Goal: Task Accomplishment & Management: Complete application form

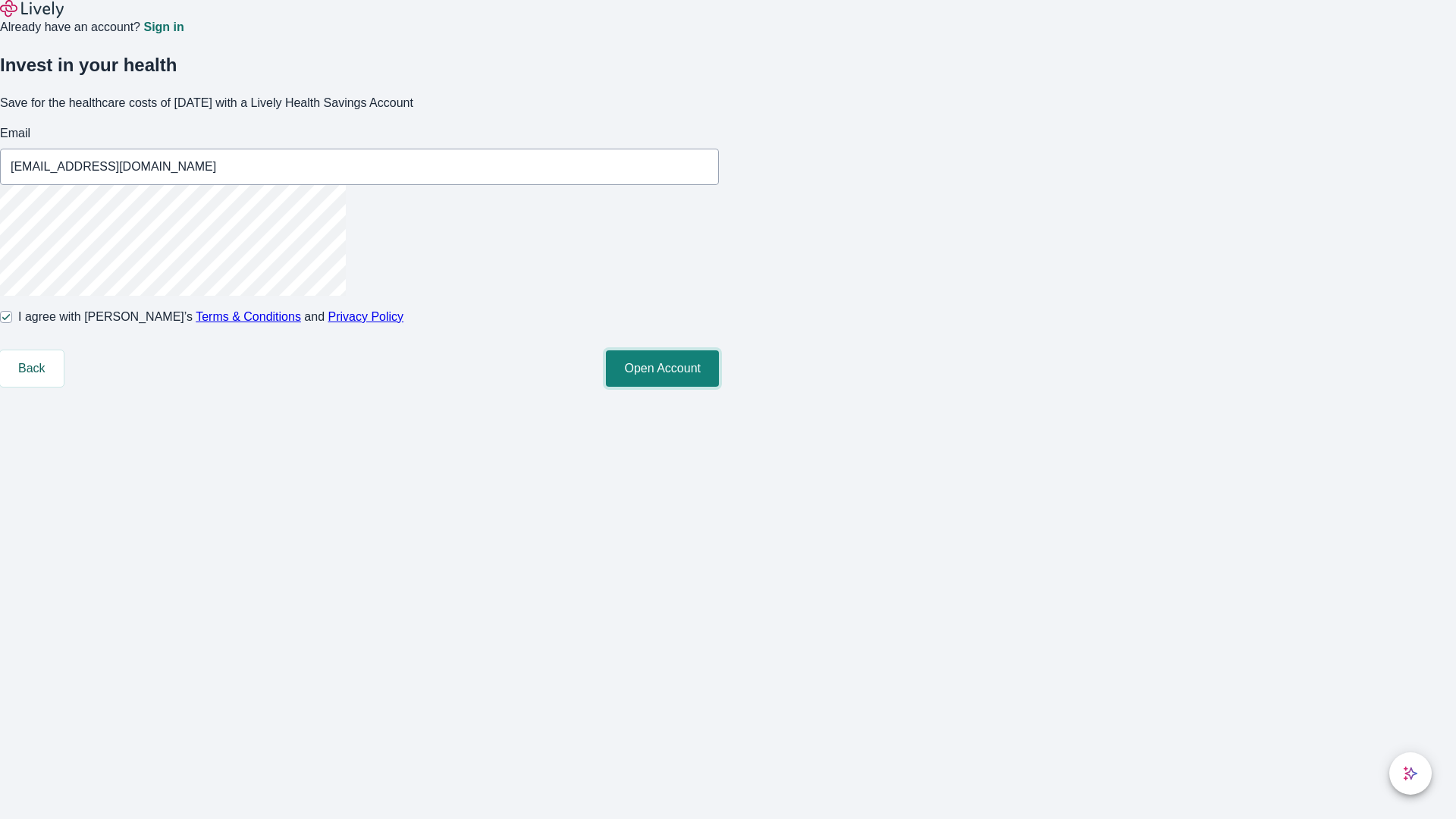
click at [719, 387] on button "Open Account" at bounding box center [662, 368] width 113 height 36
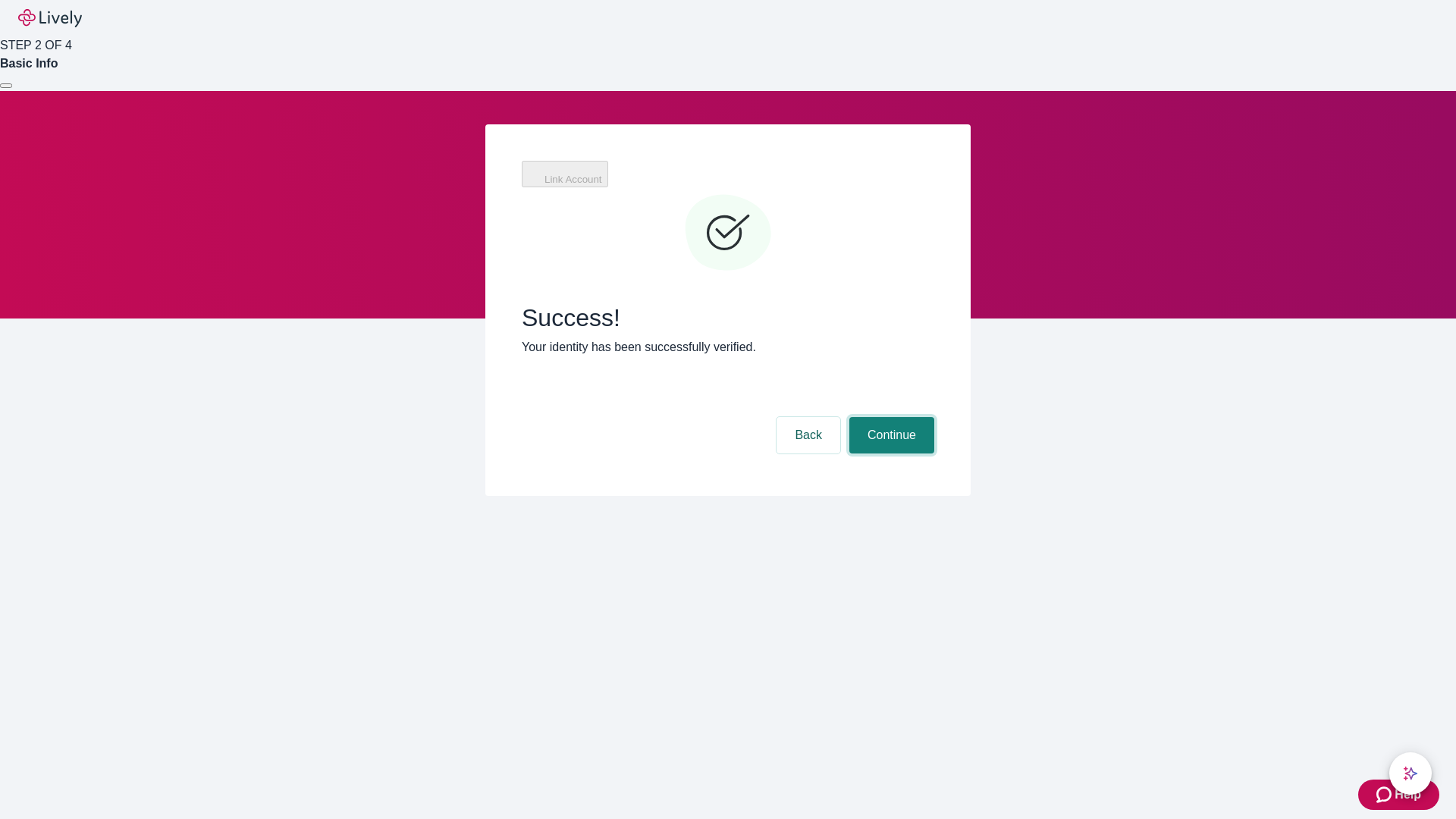
click at [889, 417] on button "Continue" at bounding box center [892, 435] width 85 height 36
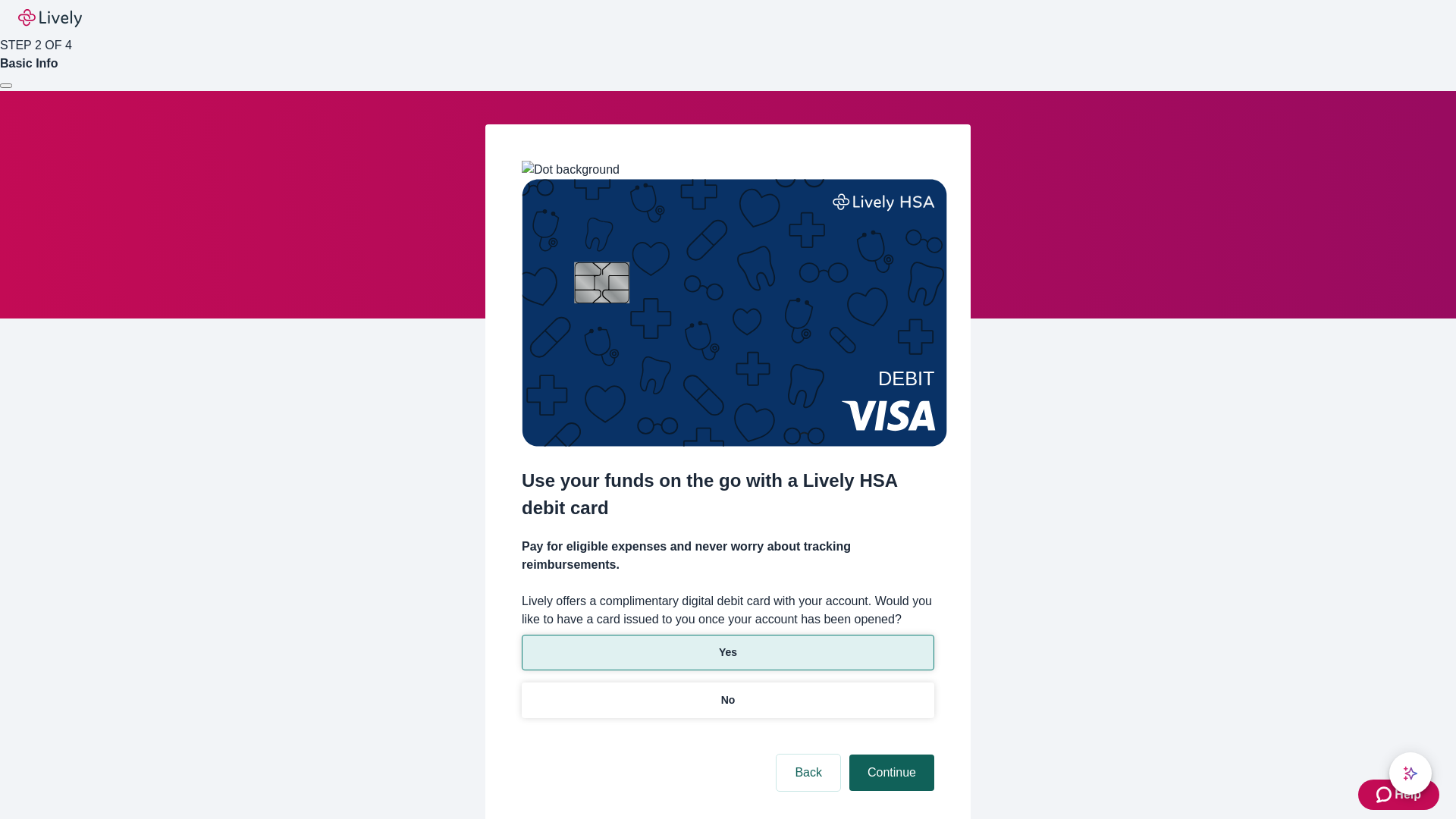
click at [728, 644] on p "Yes" at bounding box center [728, 652] width 18 height 16
click at [889, 755] on button "Continue" at bounding box center [892, 773] width 85 height 36
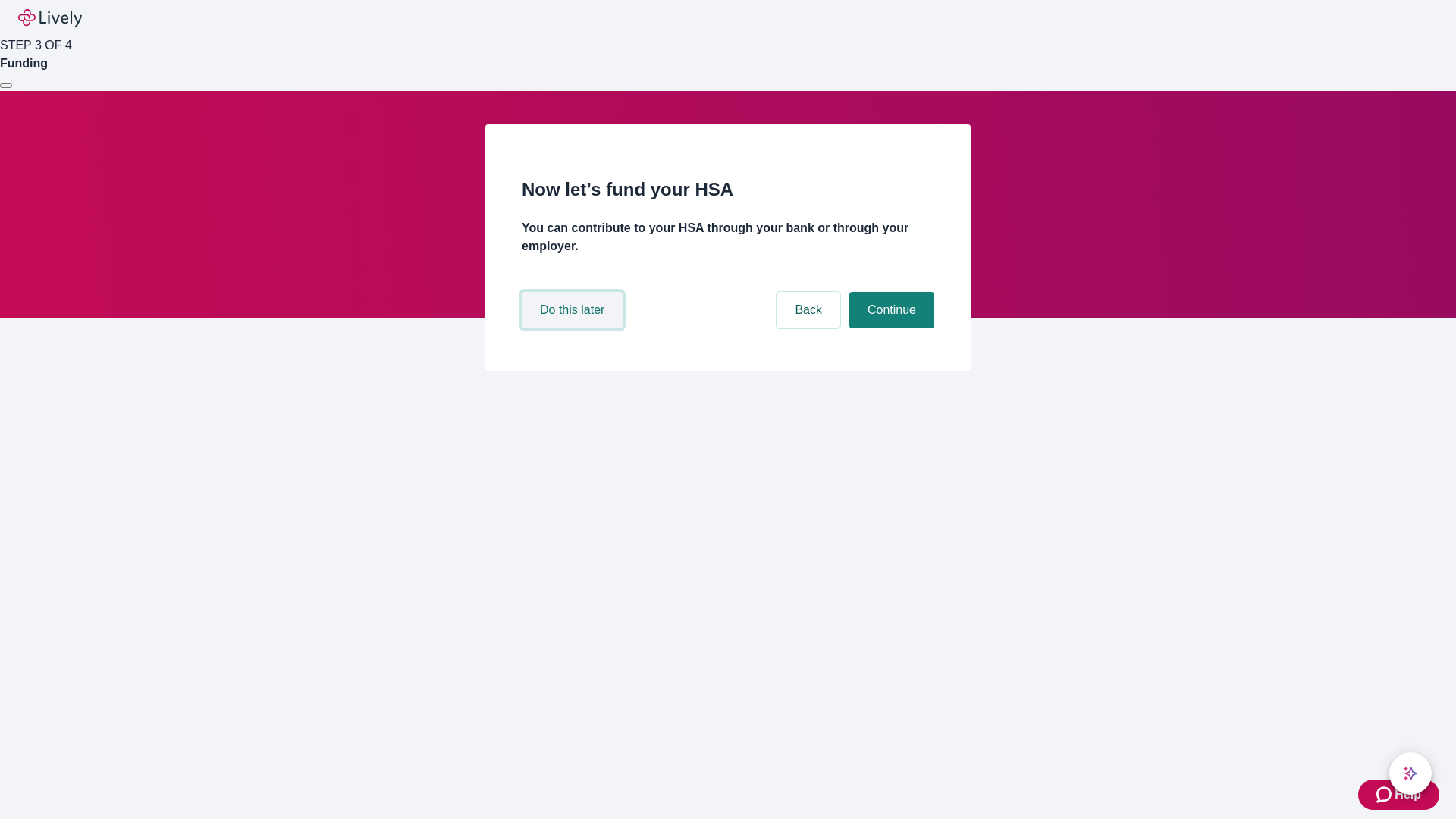
click at [574, 328] on button "Do this later" at bounding box center [572, 310] width 101 height 36
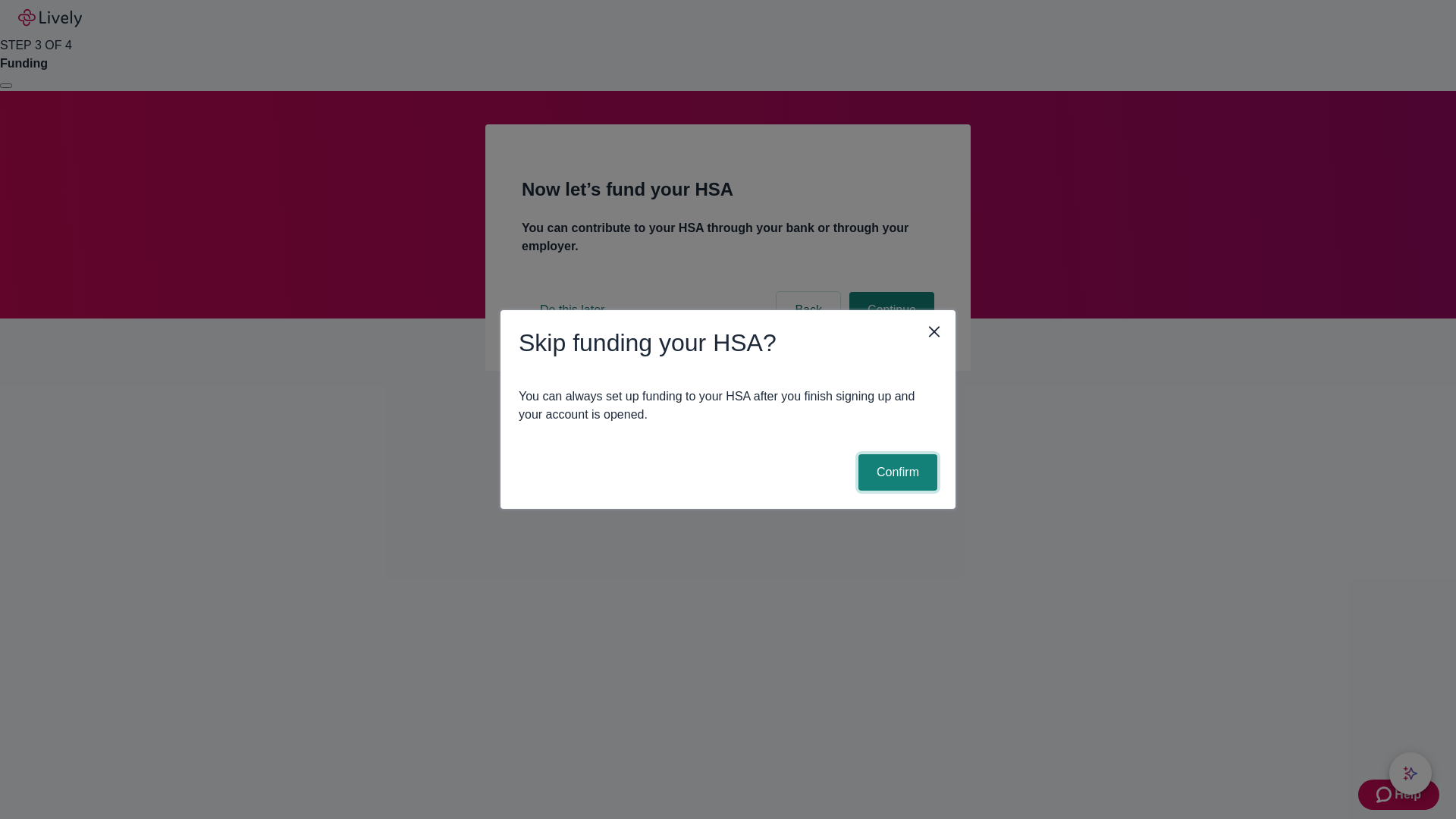
click at [896, 472] on button "Confirm" at bounding box center [898, 472] width 79 height 36
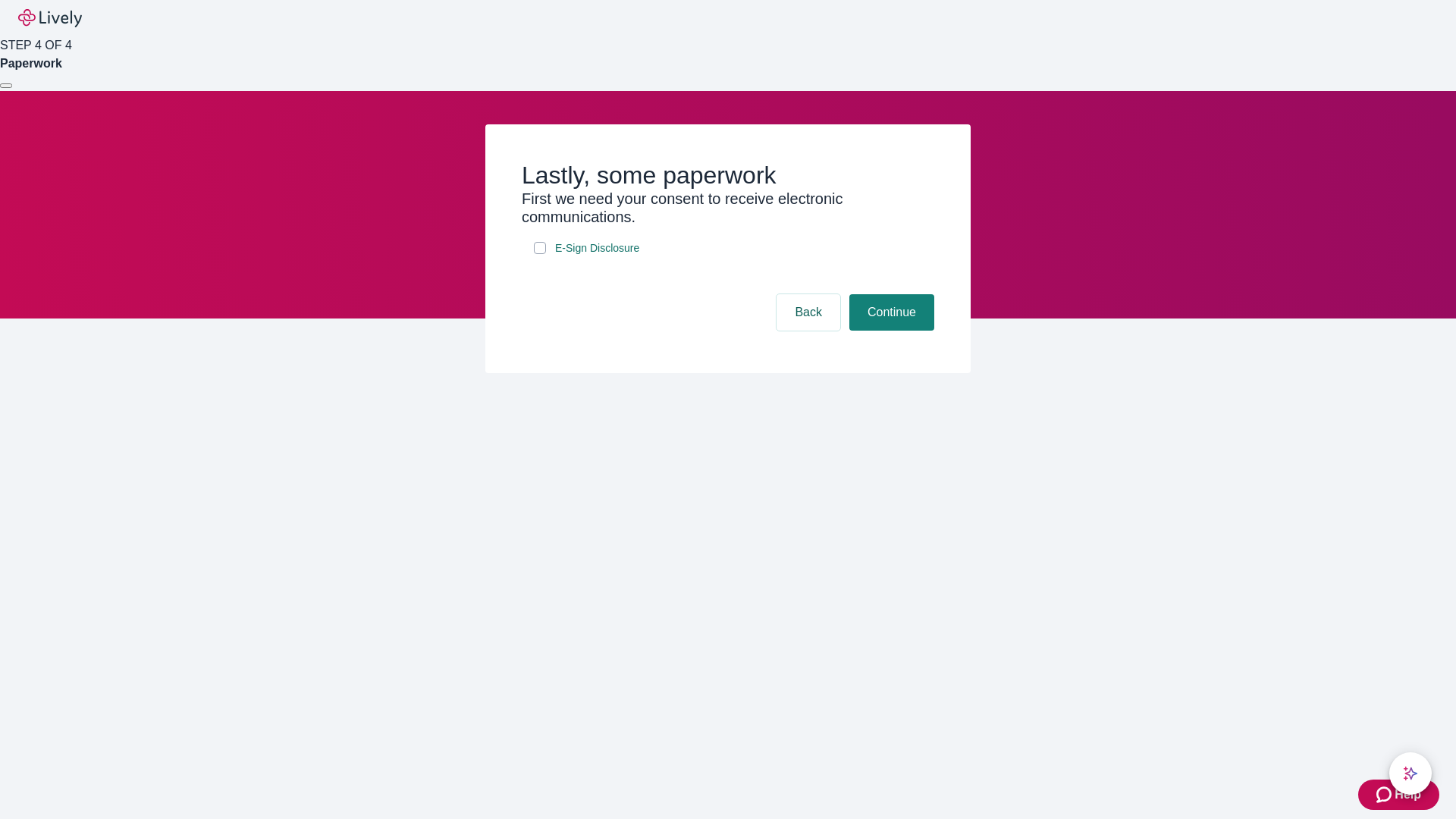
click at [540, 254] on input "E-Sign Disclosure" at bounding box center [539, 247] width 12 height 12
checkbox input "true"
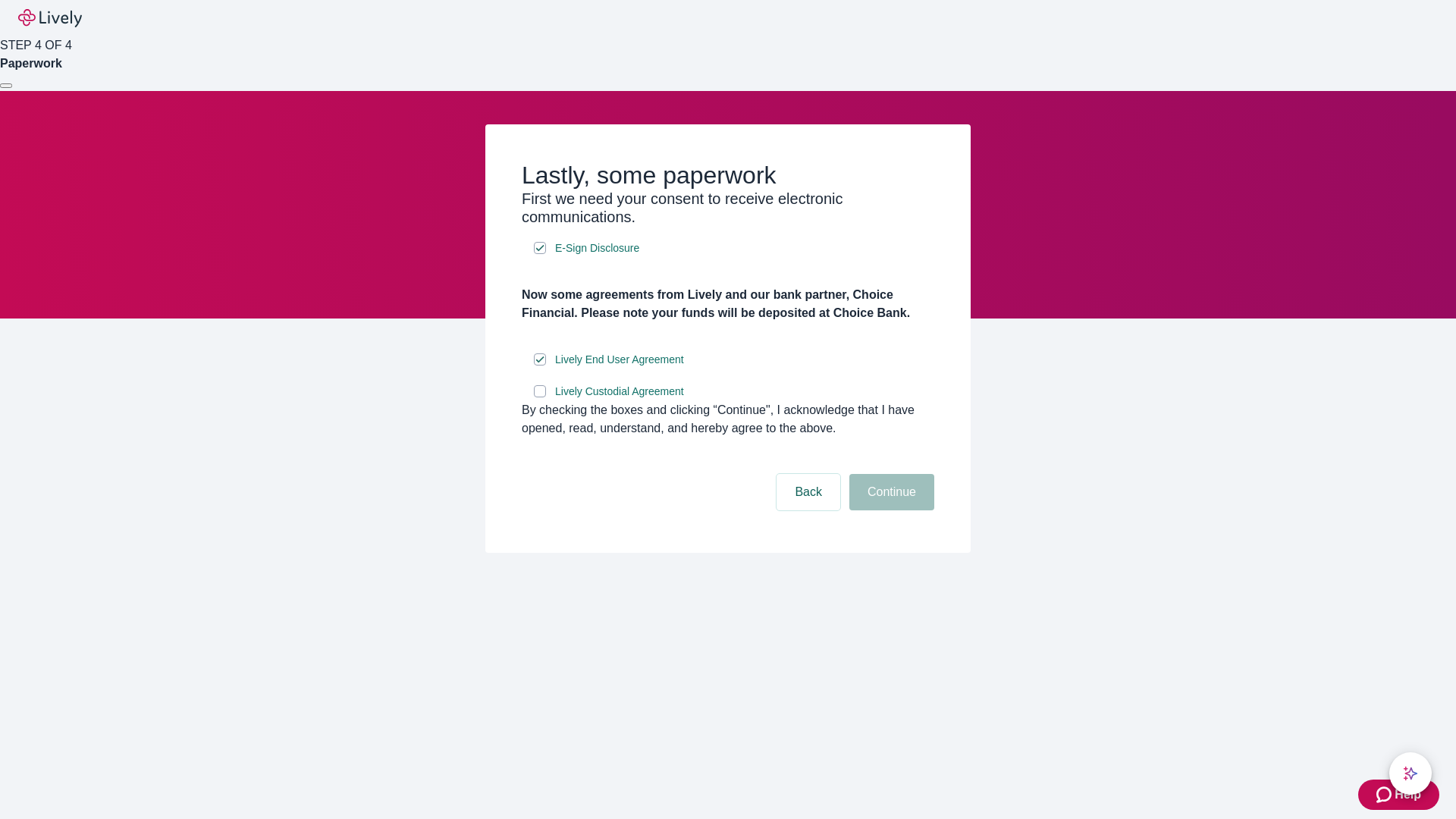
click at [540, 397] on input "Lively Custodial Agreement" at bounding box center [539, 391] width 12 height 12
checkbox input "true"
click at [889, 511] on button "Continue" at bounding box center [892, 492] width 85 height 36
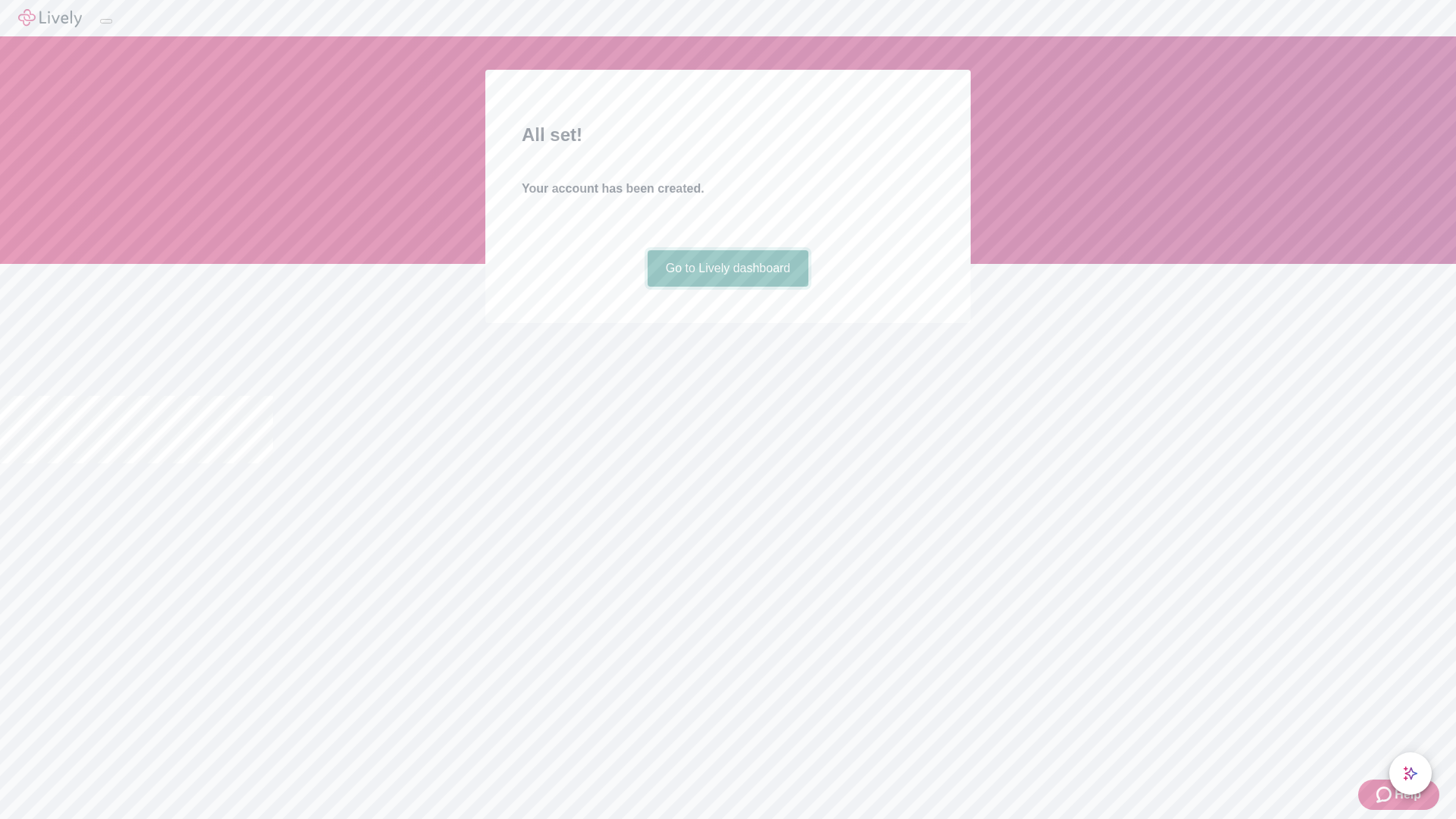
click at [728, 287] on link "Go to Lively dashboard" at bounding box center [728, 268] width 162 height 36
